Goal: Information Seeking & Learning: Learn about a topic

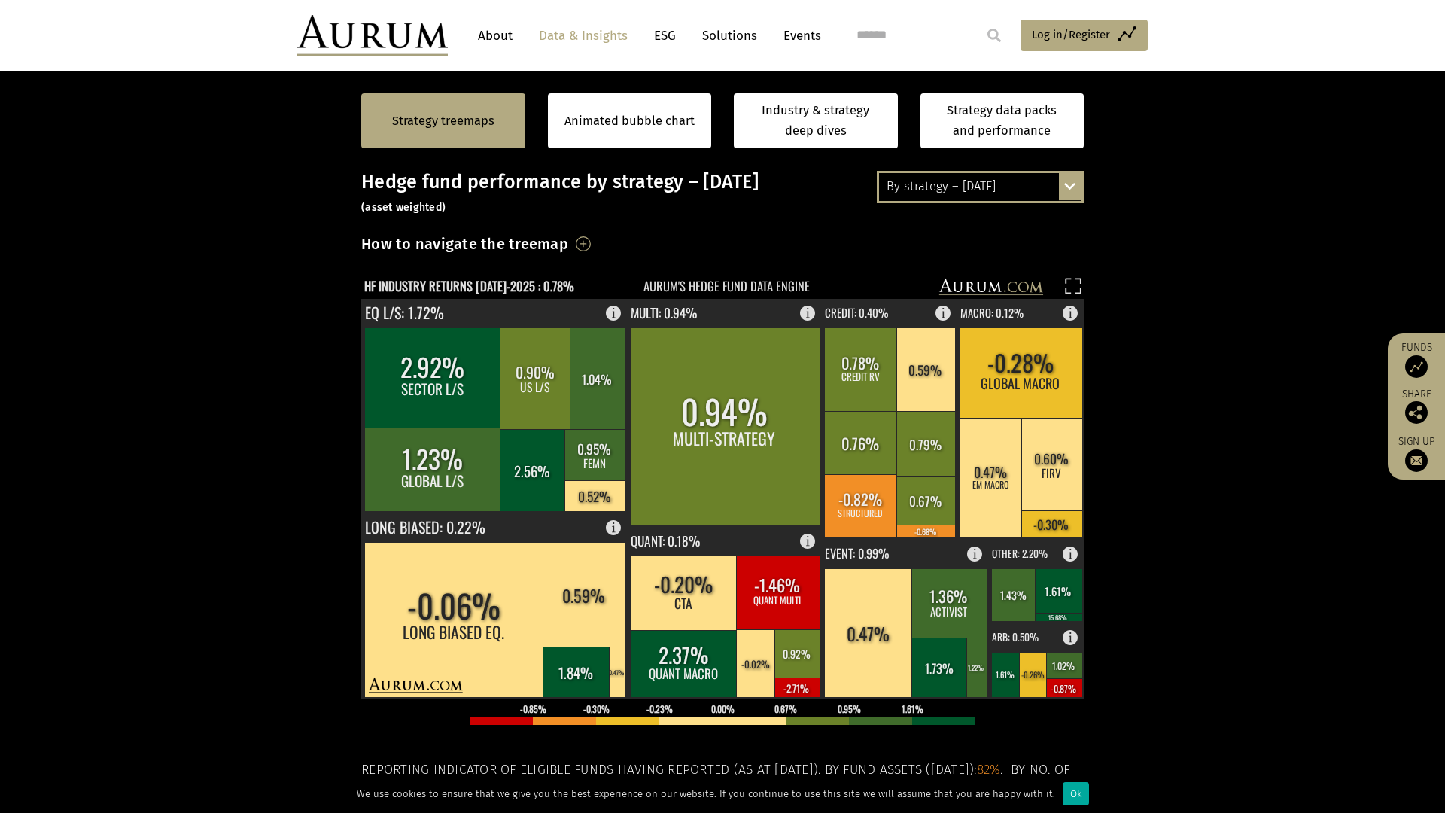
scroll to position [326, 0]
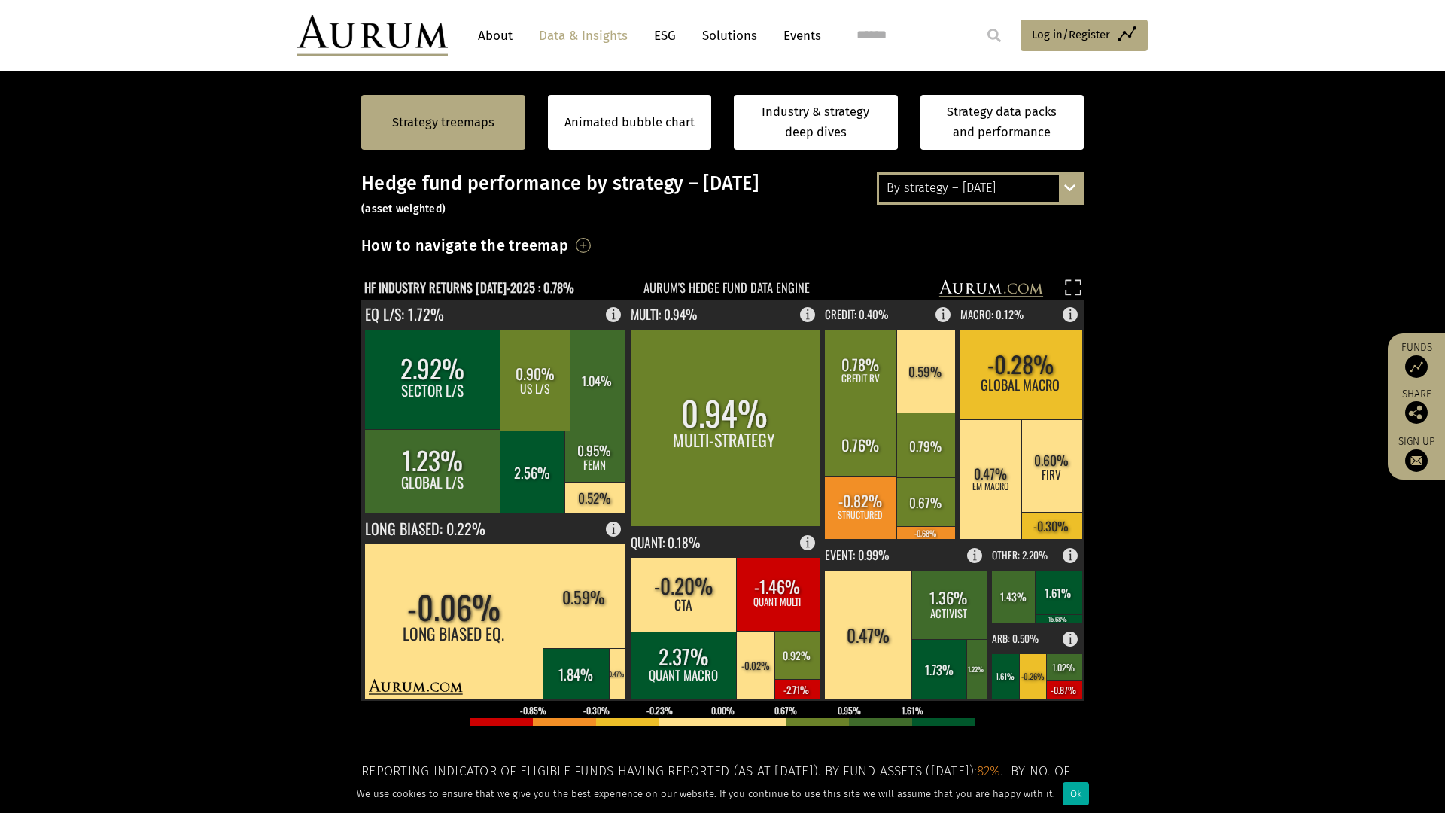
click at [1076, 191] on div "By strategy – July 2025 By strategy – July 2025 By strategy – year to date 2016…" at bounding box center [980, 188] width 207 height 32
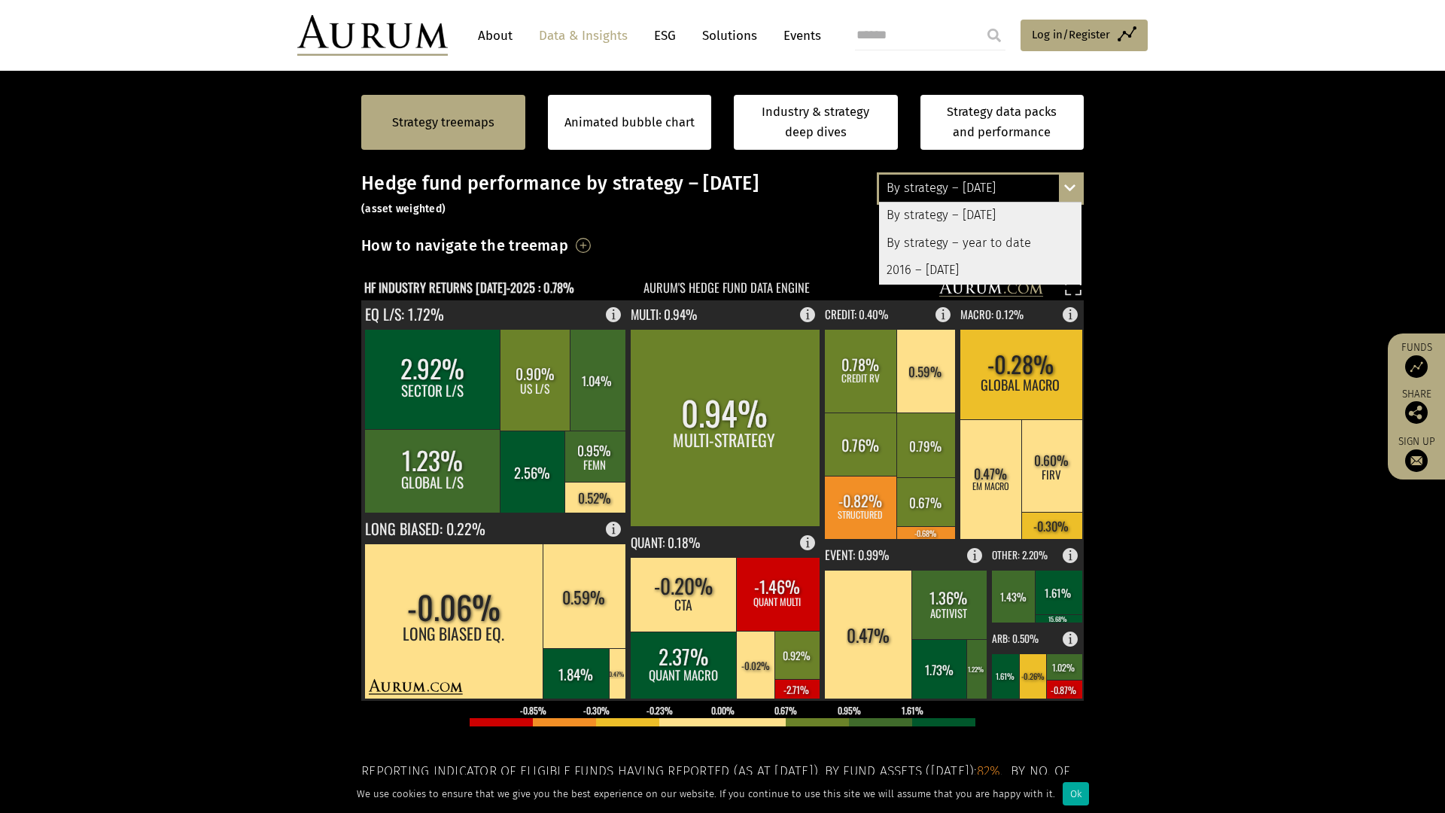
click at [1015, 242] on div "By strategy – year to date" at bounding box center [980, 243] width 202 height 27
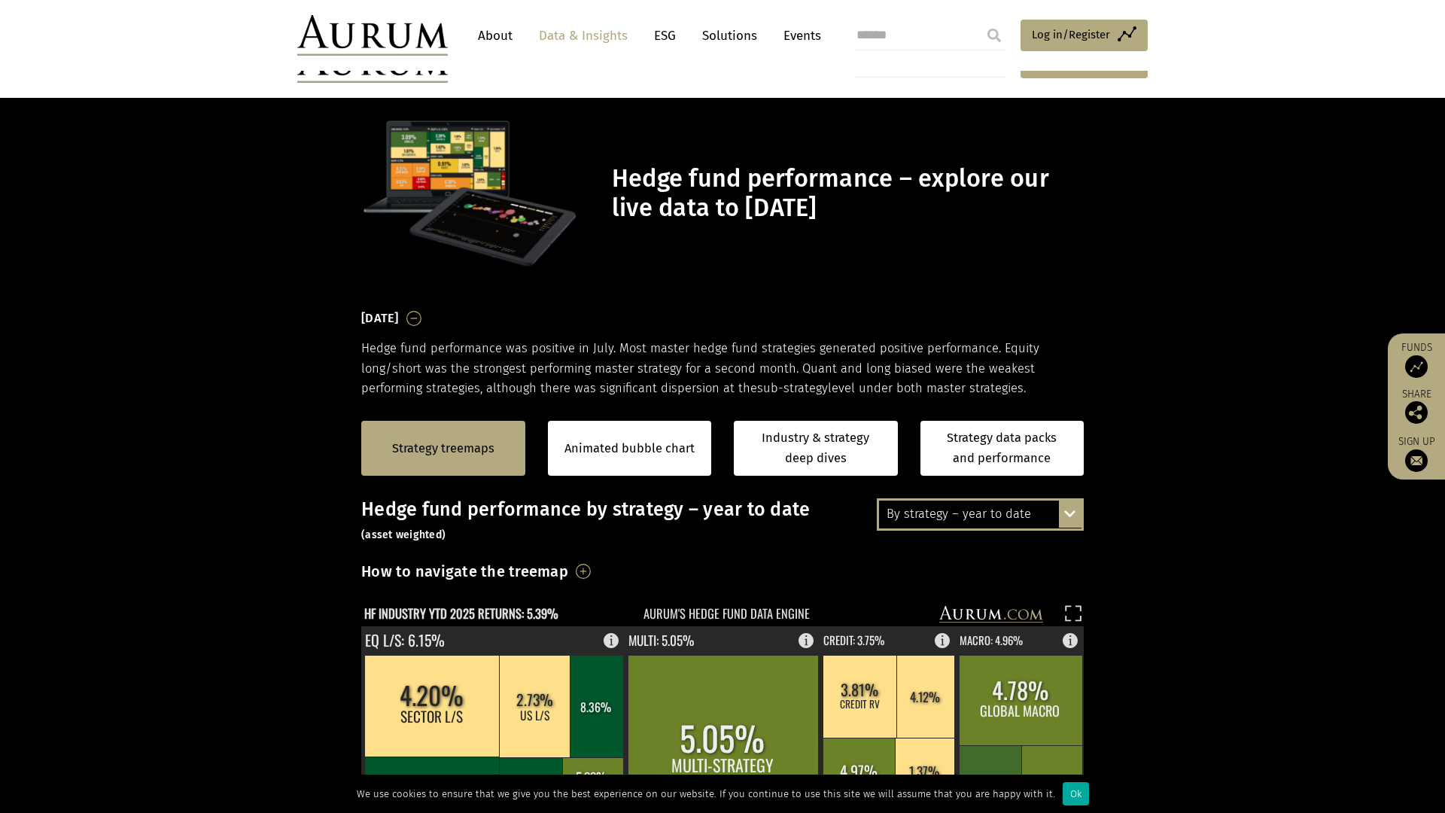
scroll to position [326, 0]
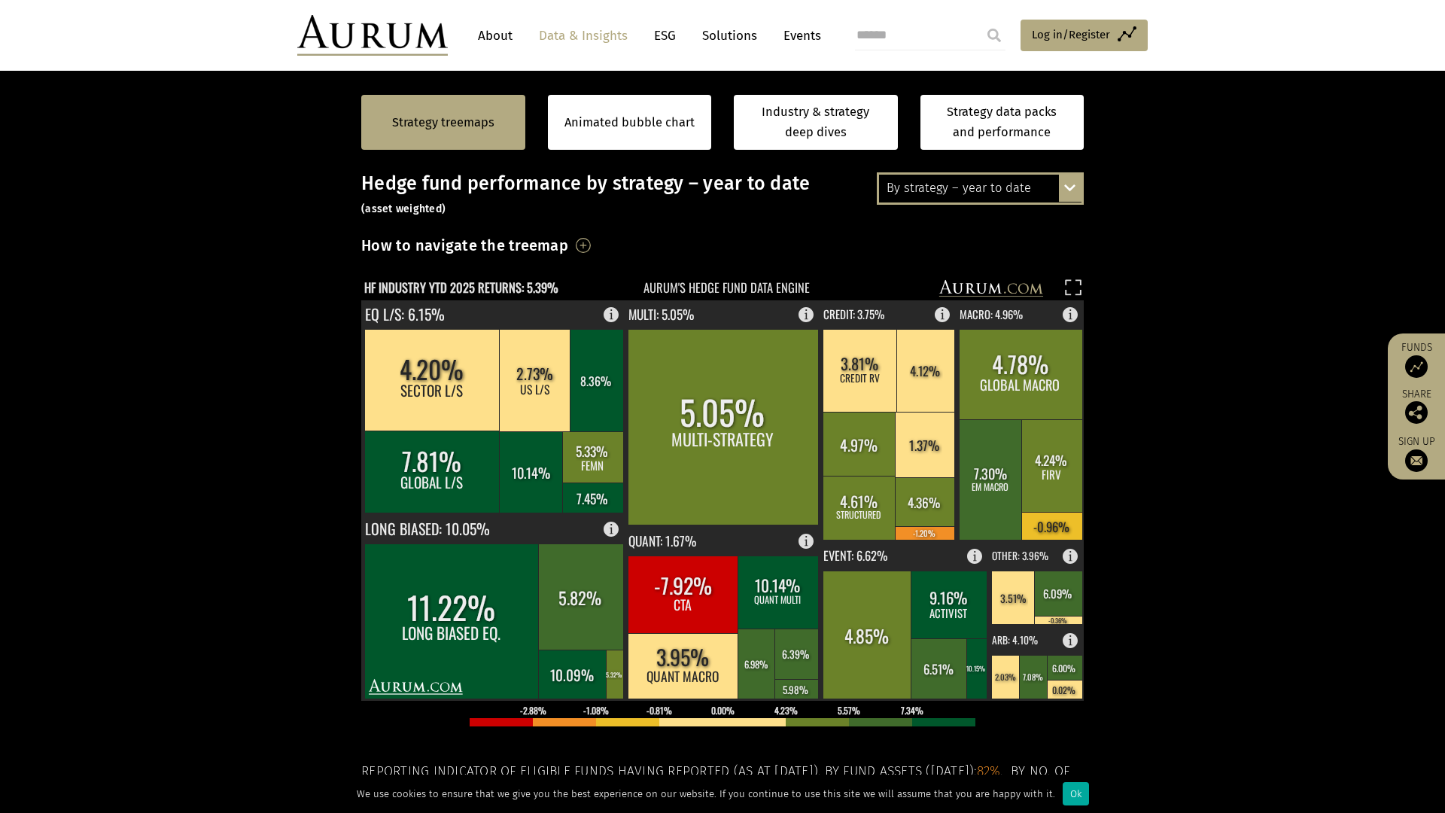
click at [1420, 362] on img at bounding box center [1416, 366] width 23 height 23
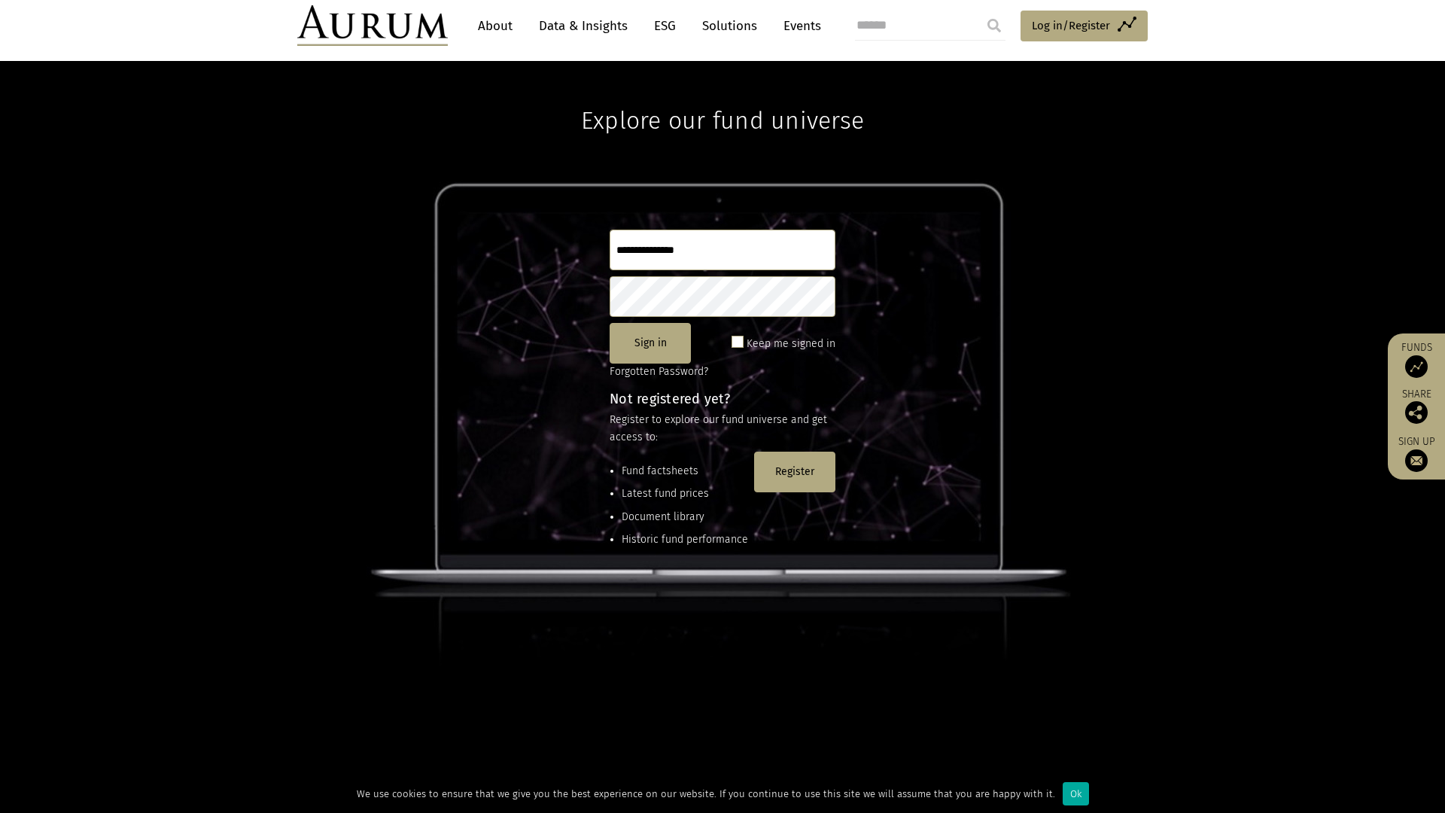
scroll to position [199, 0]
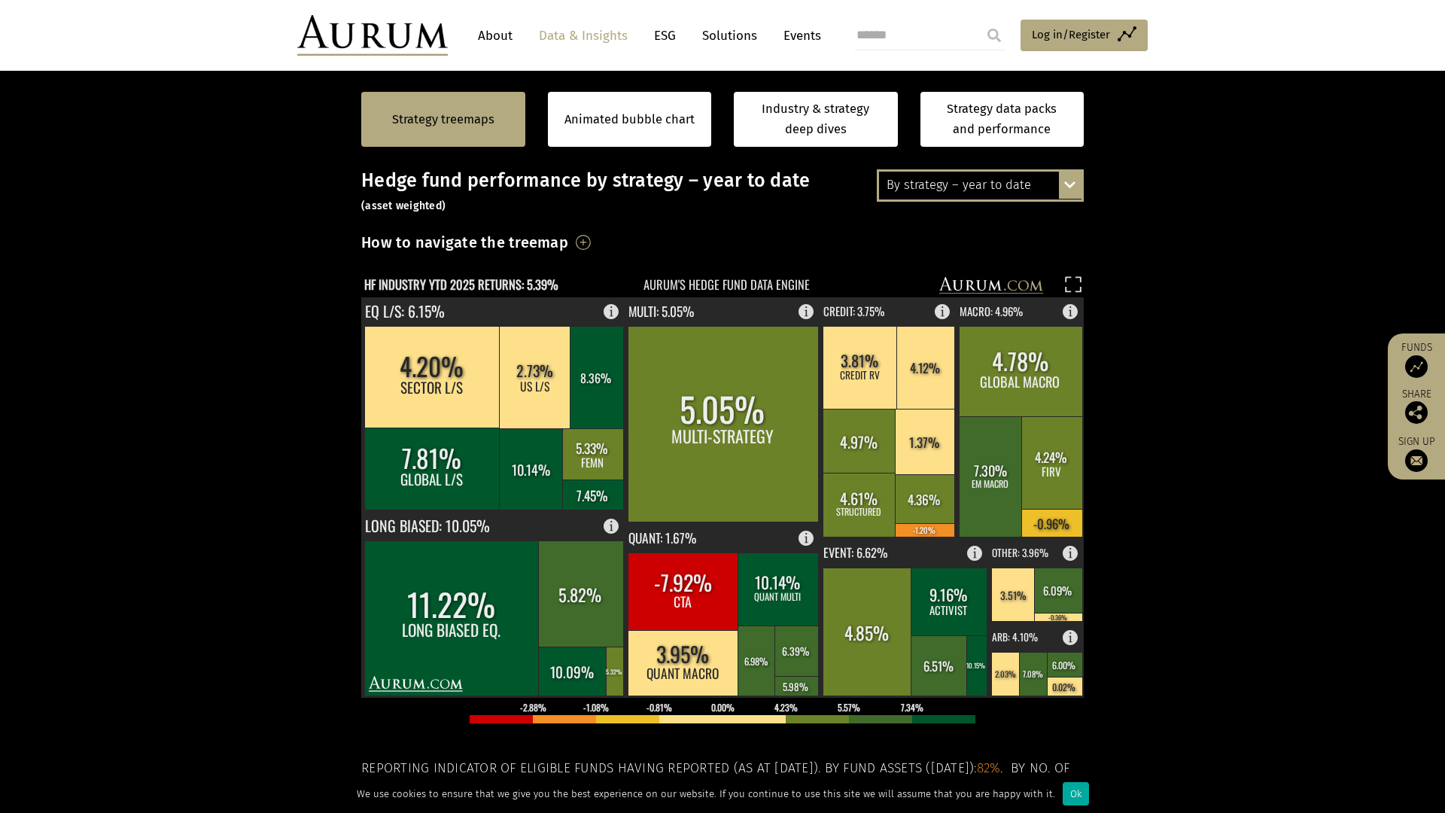
scroll to position [328, 0]
